Goal: Book appointment/travel/reservation

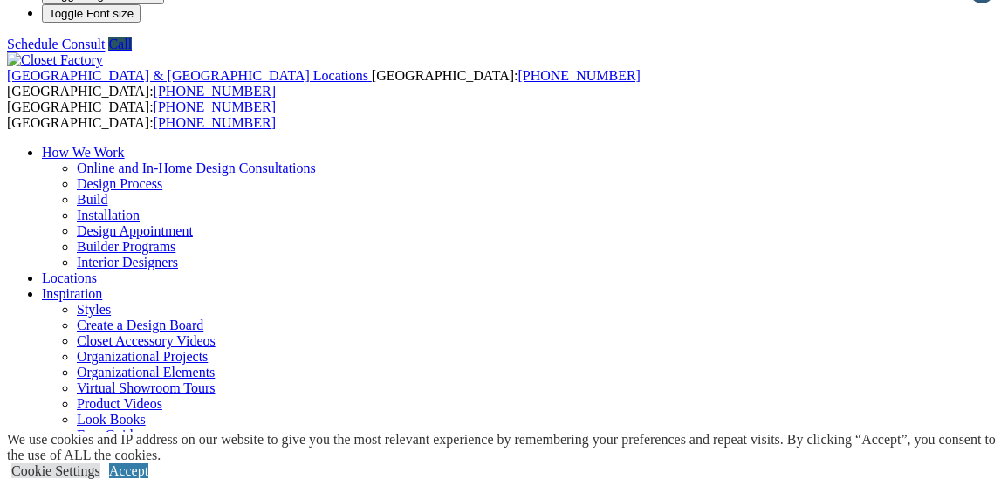
scroll to position [46, 0]
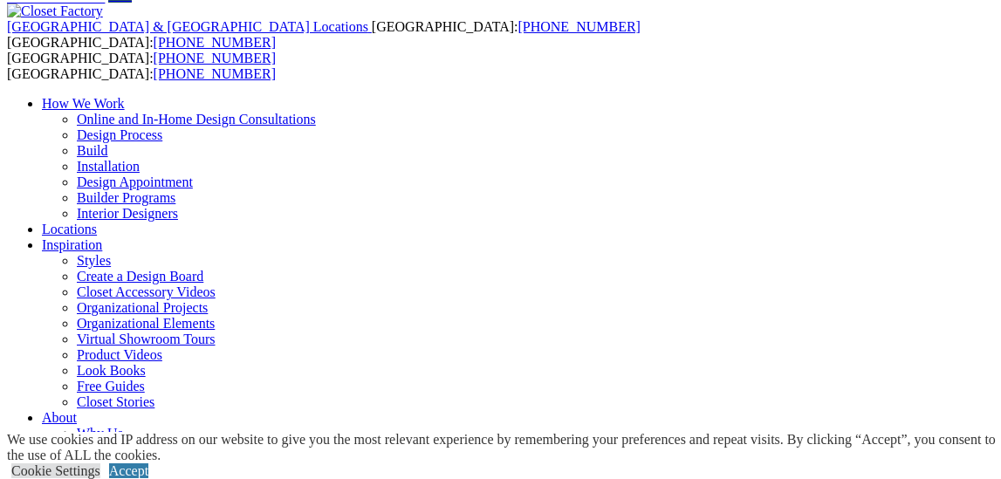
scroll to position [91, 0]
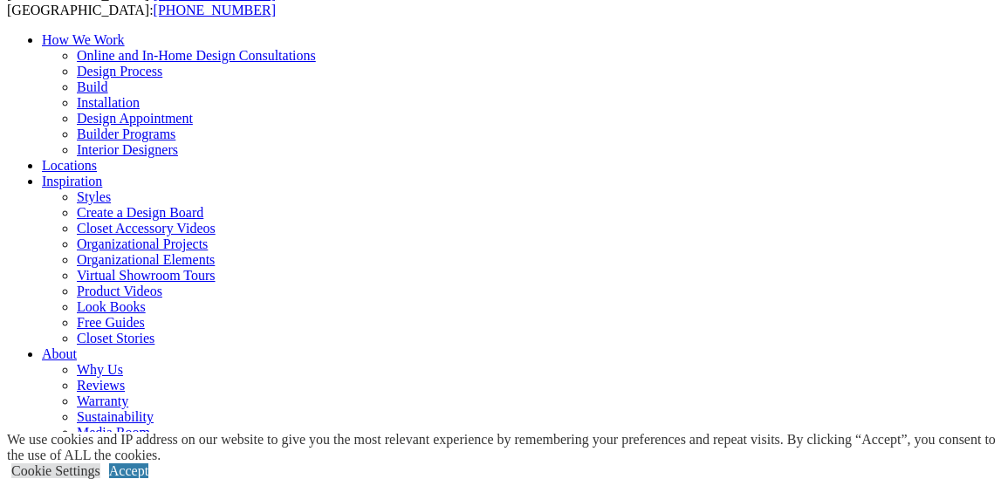
scroll to position [149, 0]
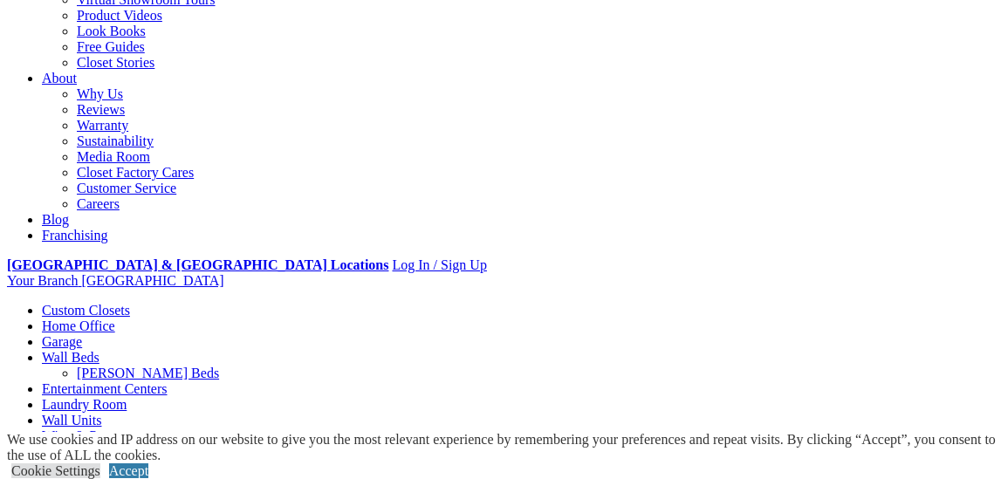
scroll to position [775, 0]
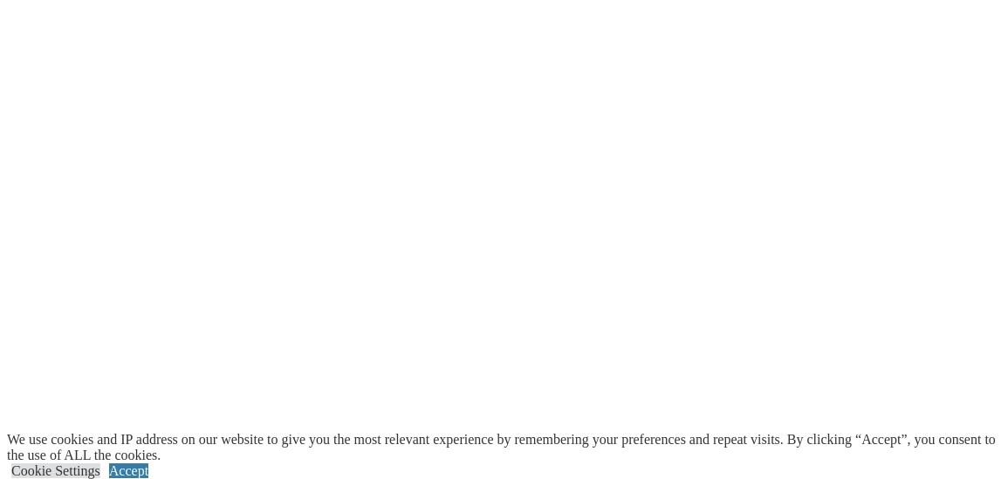
scroll to position [4017, 0]
